Goal: Task Accomplishment & Management: Manage account settings

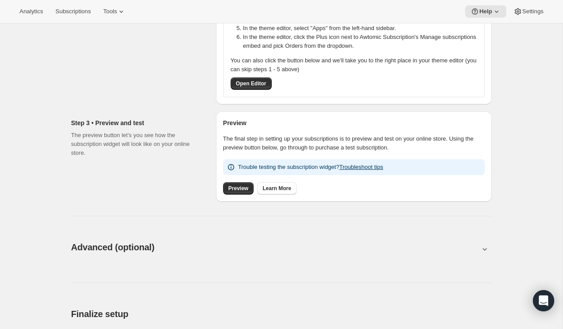
scroll to position [292, 0]
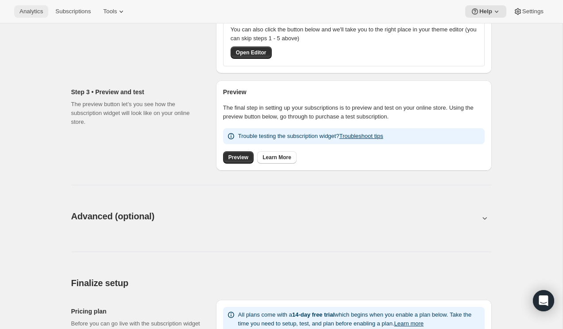
click at [33, 7] on button "Analytics" at bounding box center [31, 11] width 34 height 12
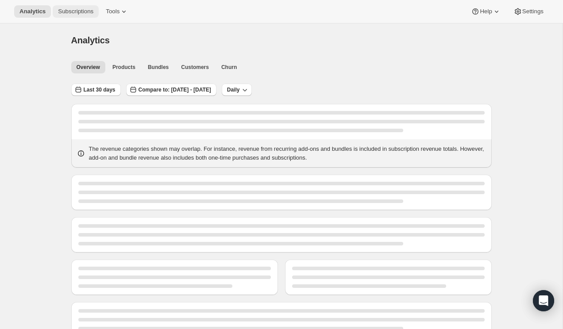
click at [83, 12] on span "Subscriptions" at bounding box center [75, 11] width 35 height 7
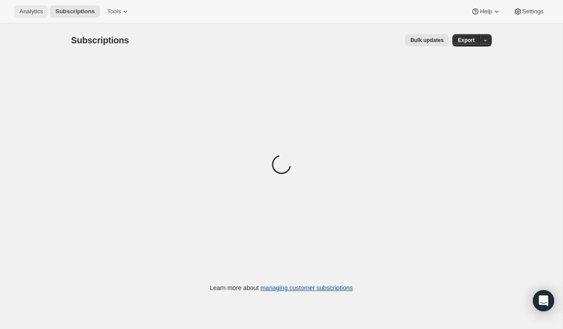
click at [27, 11] on span "Analytics" at bounding box center [30, 11] width 23 height 7
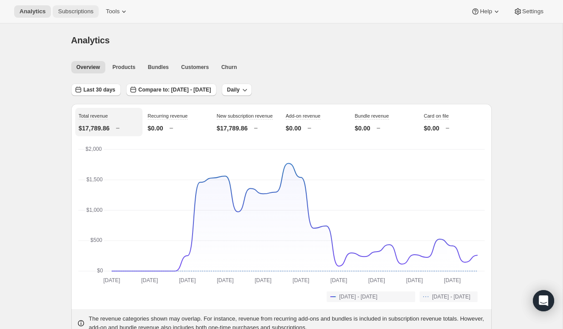
click at [79, 9] on span "Subscriptions" at bounding box center [75, 11] width 35 height 7
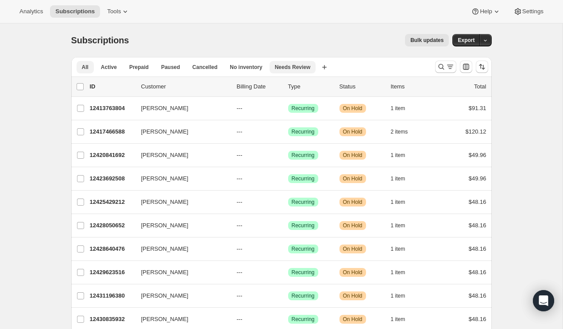
click at [300, 66] on span "Needs Review" at bounding box center [293, 67] width 36 height 7
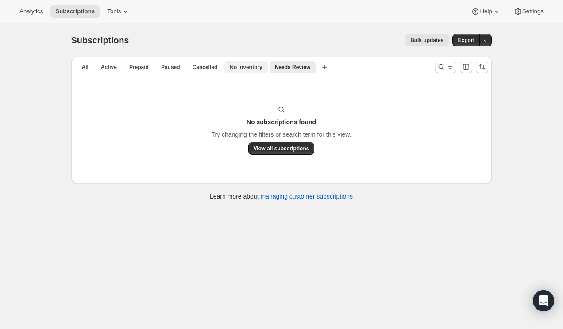
click at [254, 65] on span "No inventory" at bounding box center [246, 67] width 32 height 7
click at [205, 69] on span "Cancelled" at bounding box center [205, 67] width 25 height 7
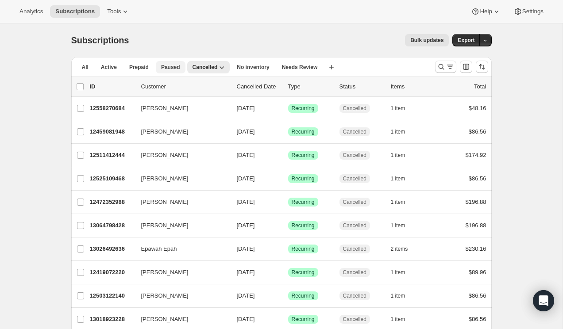
click at [170, 70] on span "Paused" at bounding box center [170, 67] width 19 height 7
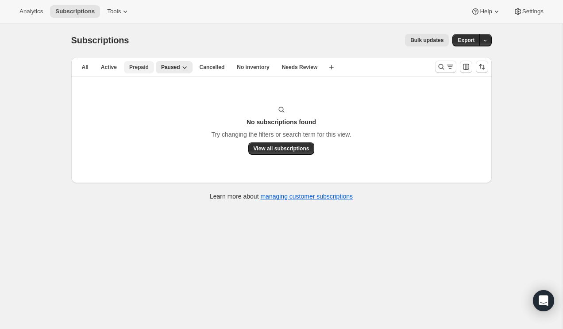
click at [142, 70] on span "Prepaid" at bounding box center [138, 67] width 19 height 7
click at [110, 70] on span "Active" at bounding box center [109, 67] width 16 height 7
click at [83, 67] on span "All" at bounding box center [85, 67] width 7 height 7
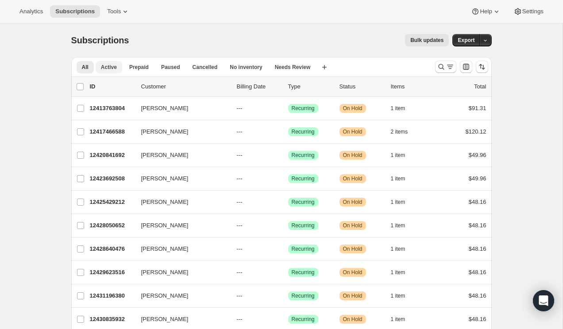
click at [105, 70] on span "Active" at bounding box center [109, 67] width 16 height 7
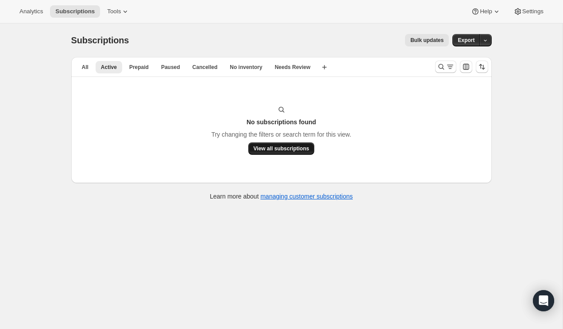
click at [300, 151] on span "View all subscriptions" at bounding box center [282, 148] width 56 height 7
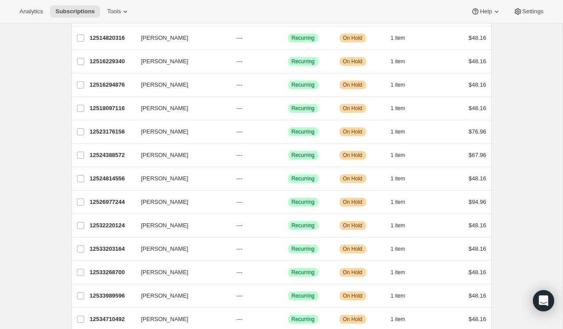
scroll to position [990, 0]
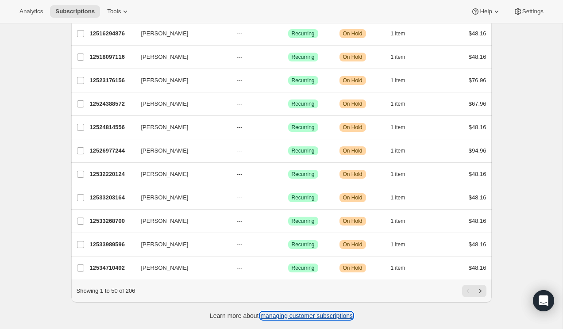
click at [324, 318] on link "managing customer subscriptions" at bounding box center [306, 316] width 93 height 7
